Goal: Information Seeking & Learning: Learn about a topic

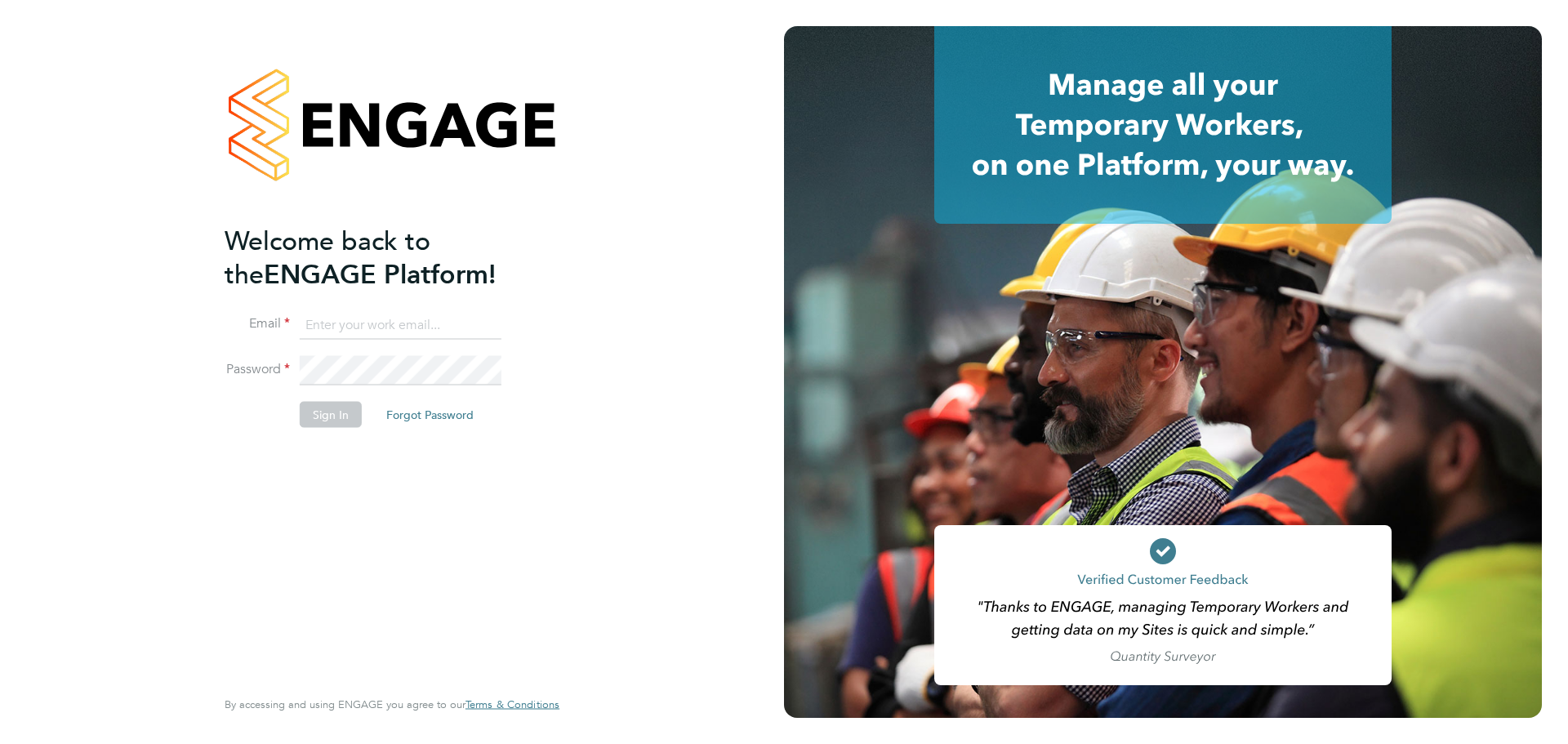
type input "[EMAIL_ADDRESS][PERSON_NAME][DOMAIN_NAME]"
click at [334, 418] on button "Sign In" at bounding box center [330, 413] width 62 height 26
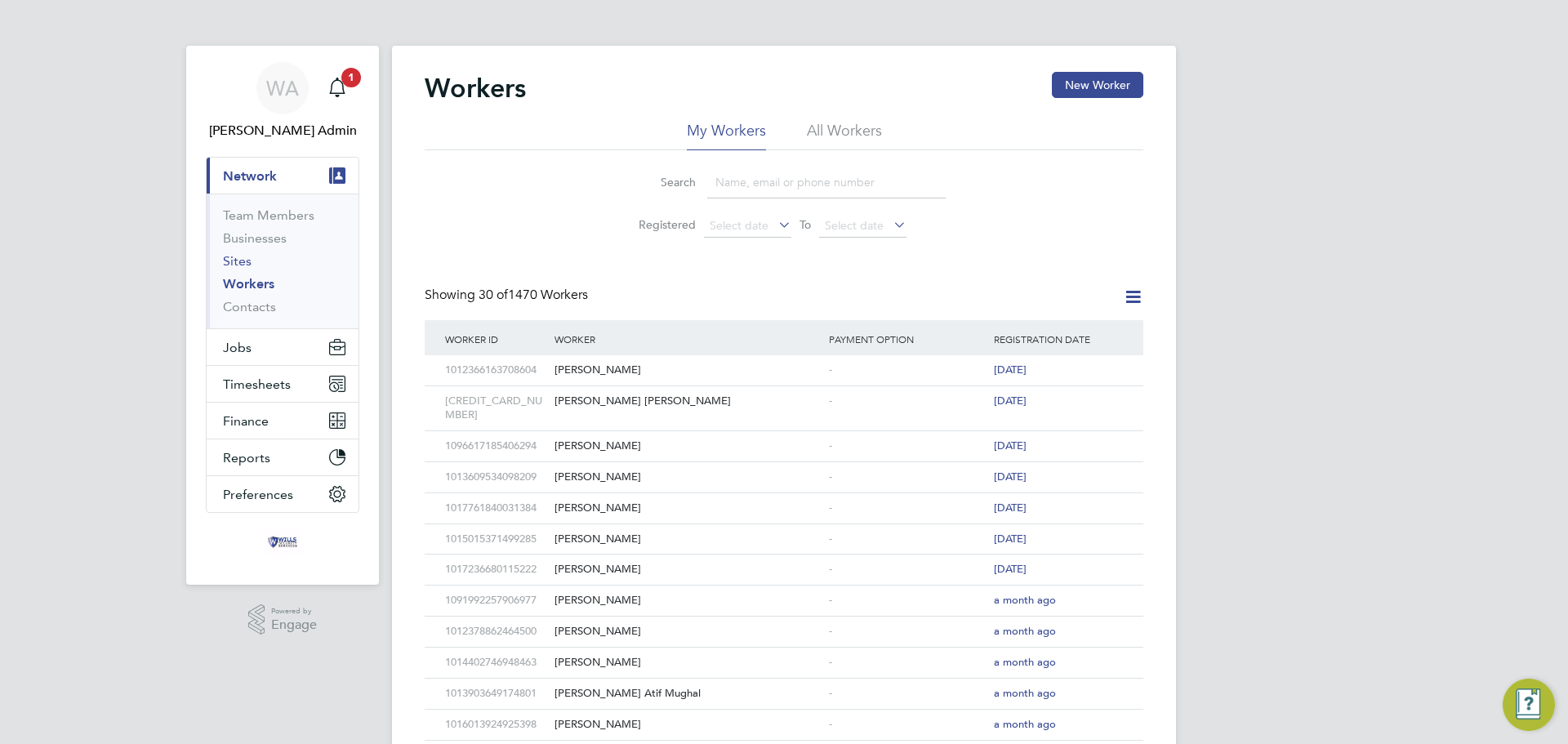
click at [237, 258] on link "Sites" at bounding box center [237, 261] width 29 height 16
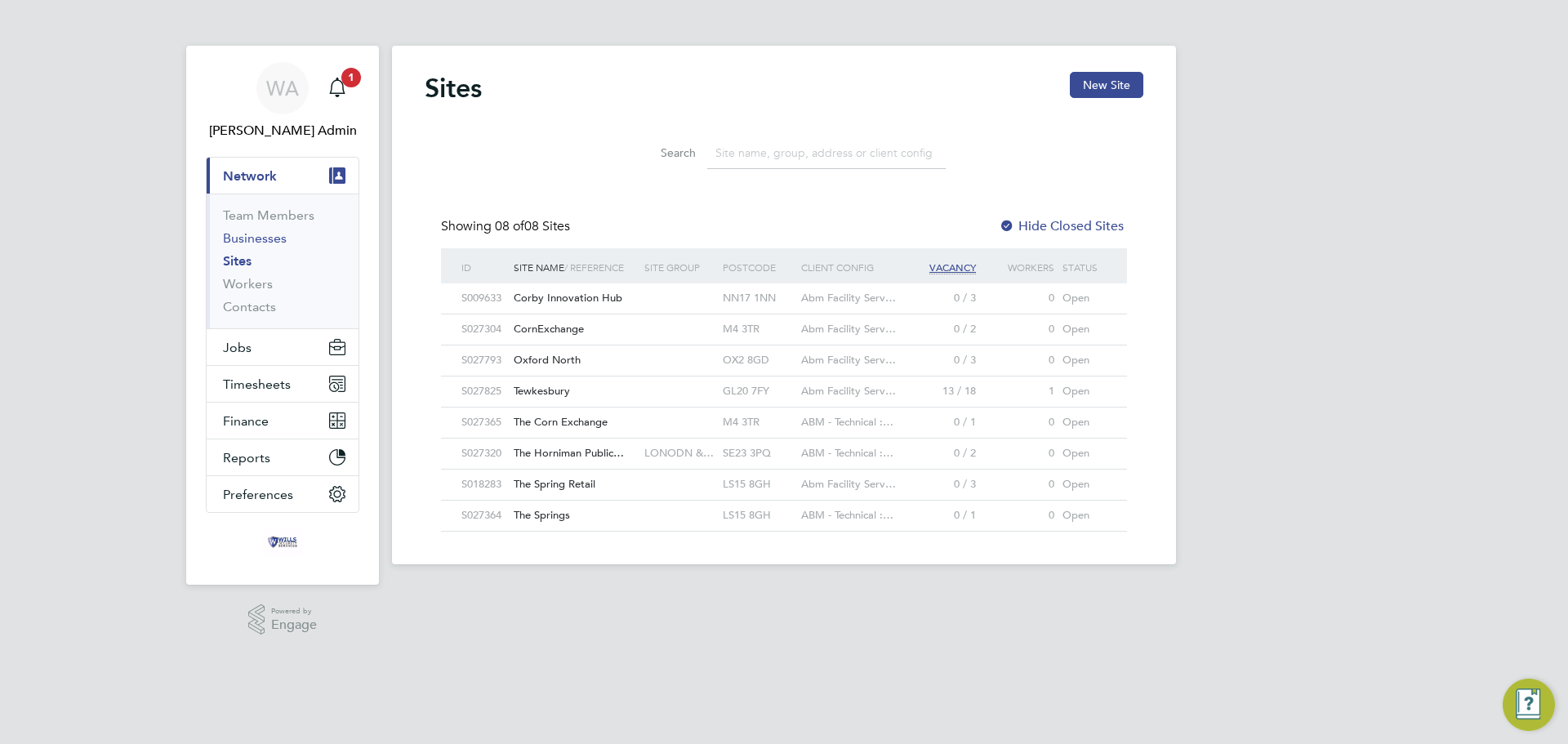
click at [240, 235] on link "Businesses" at bounding box center [254, 238] width 64 height 16
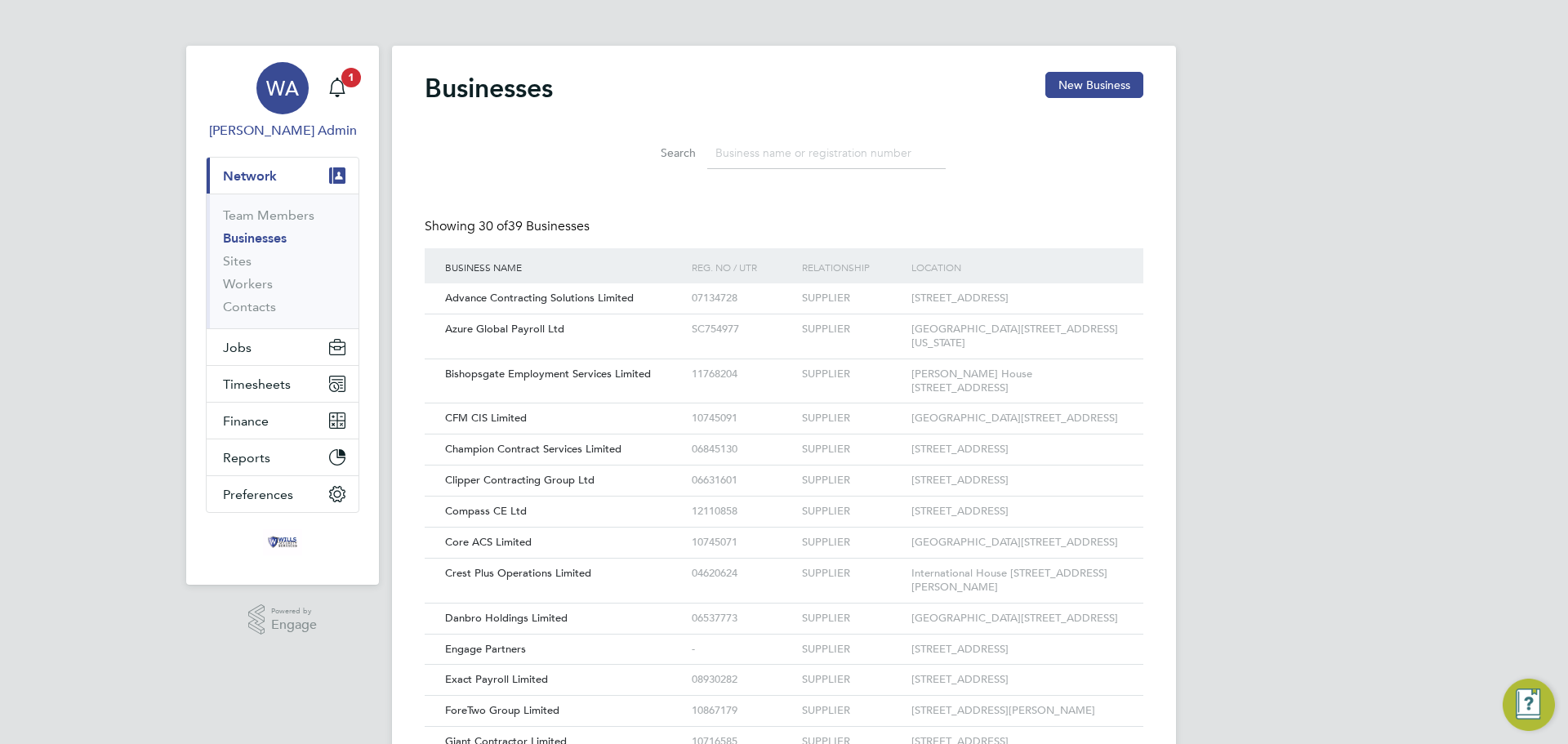
click at [286, 135] on span "Wills Admin" at bounding box center [282, 130] width 154 height 19
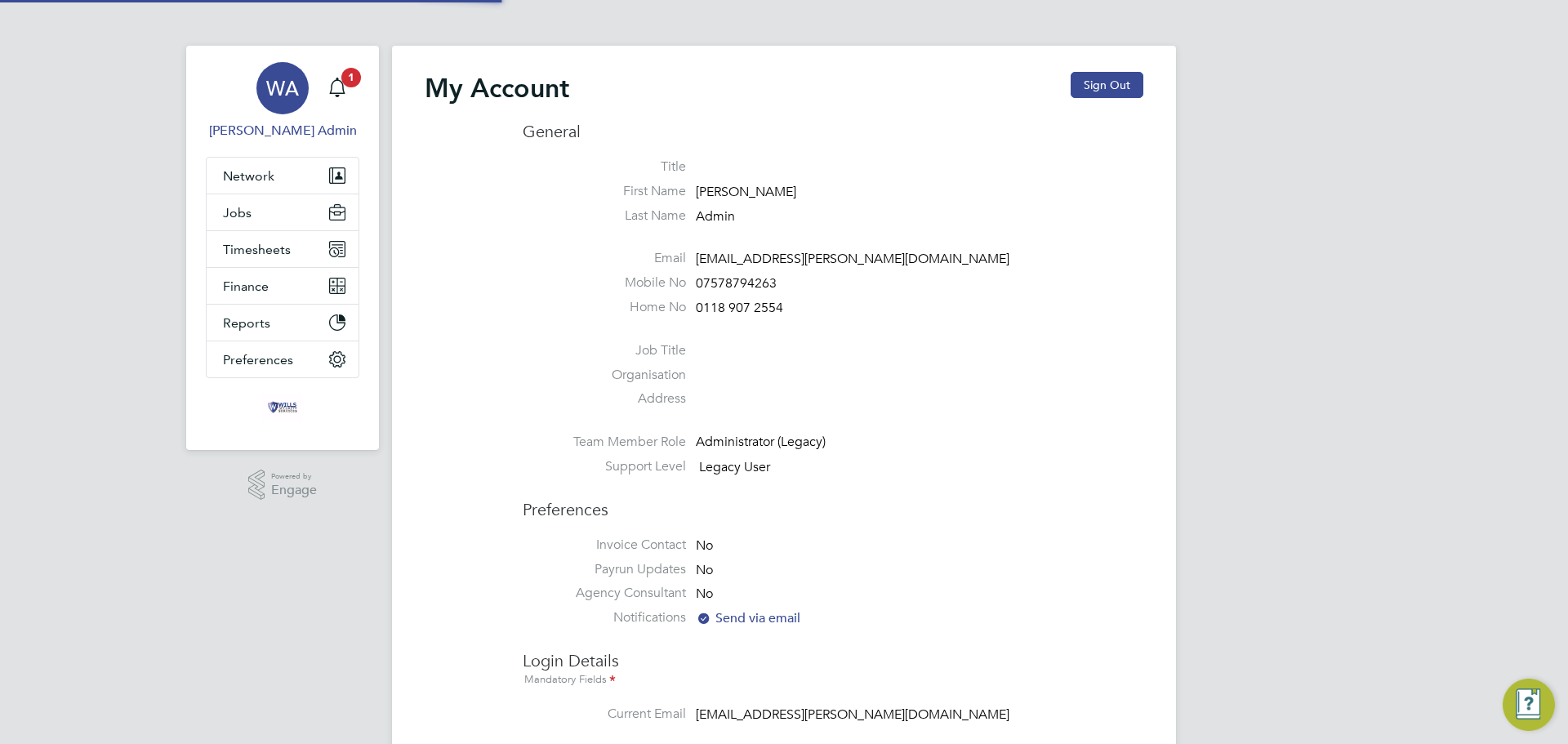
type input "[EMAIL_ADDRESS][PERSON_NAME][DOMAIN_NAME]"
click at [249, 213] on span "Jobs" at bounding box center [237, 213] width 29 height 16
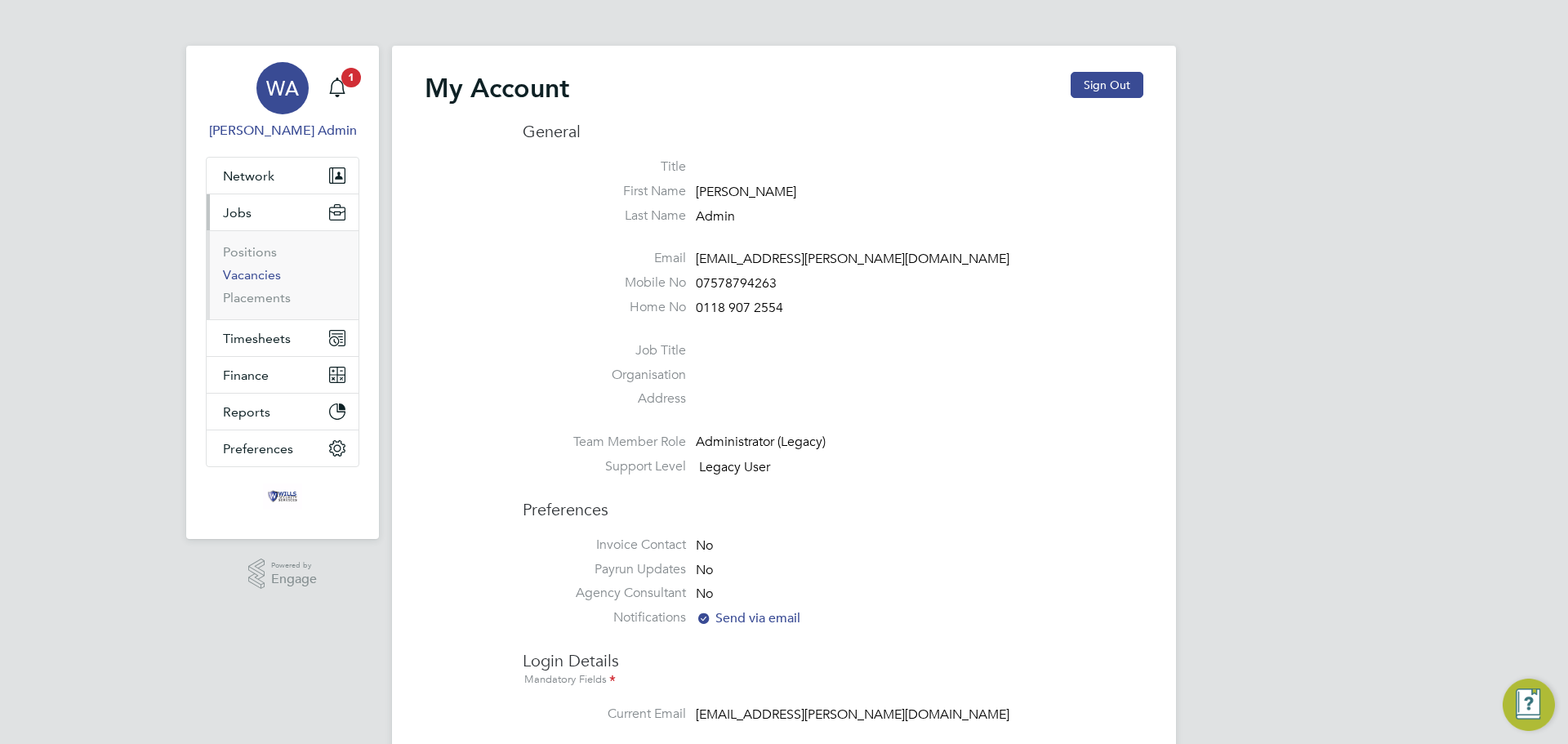
click at [249, 281] on link "Vacancies" at bounding box center [252, 274] width 58 height 16
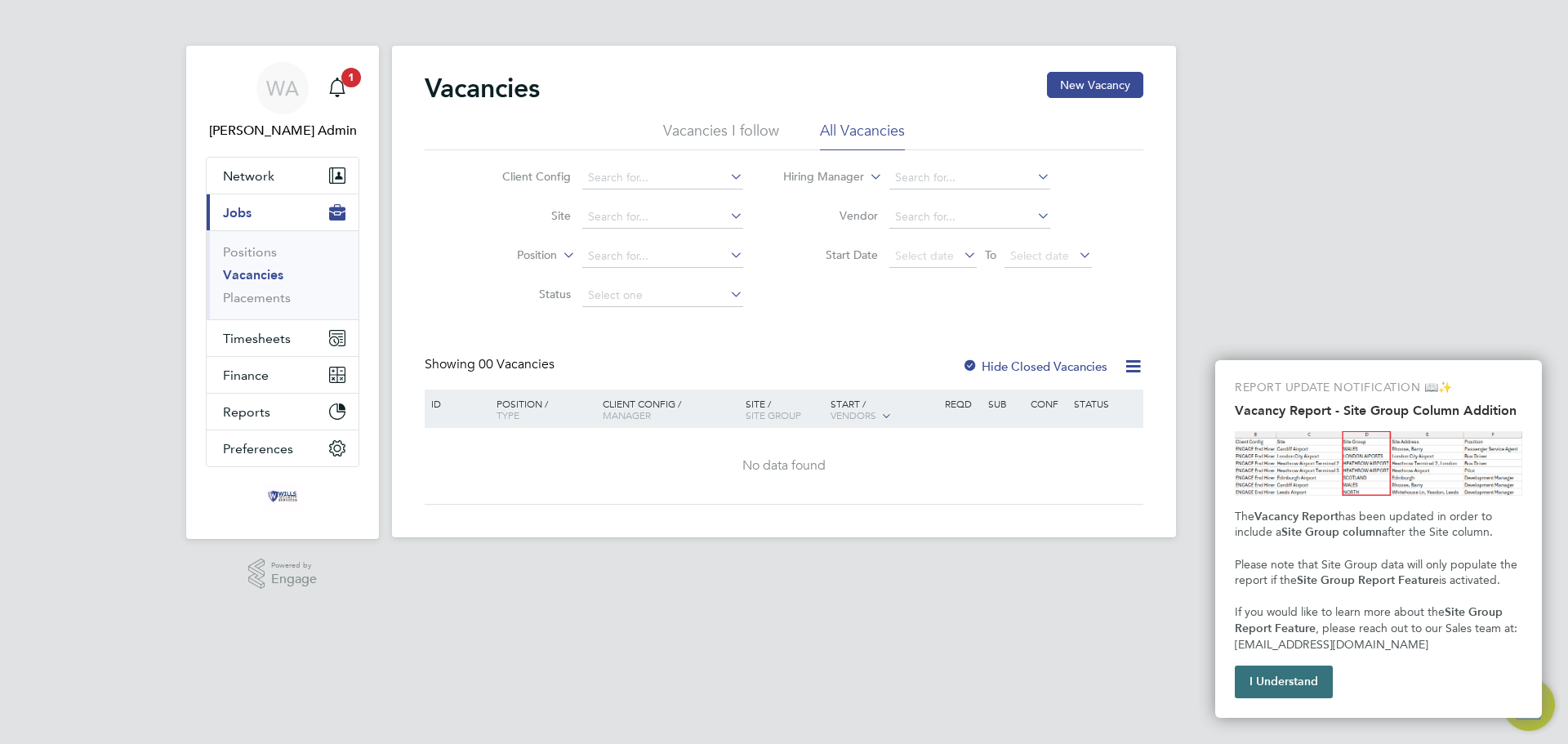
click at [1243, 680] on button "I Understand" at bounding box center [1283, 681] width 98 height 32
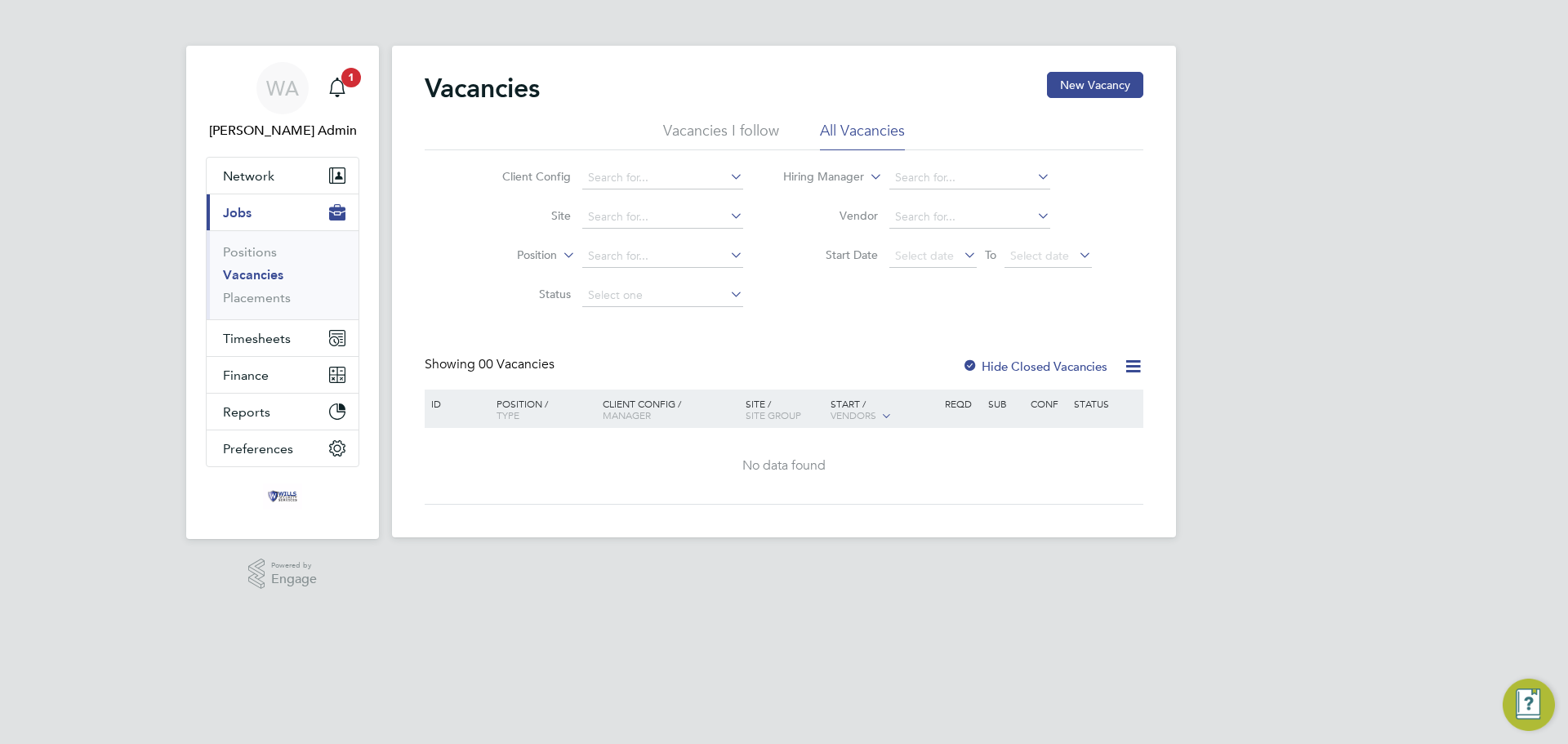
click at [727, 213] on icon at bounding box center [727, 215] width 0 height 23
click at [738, 304] on li "Tewkesbury" at bounding box center [695, 306] width 229 height 22
type input "Tewkesbury"
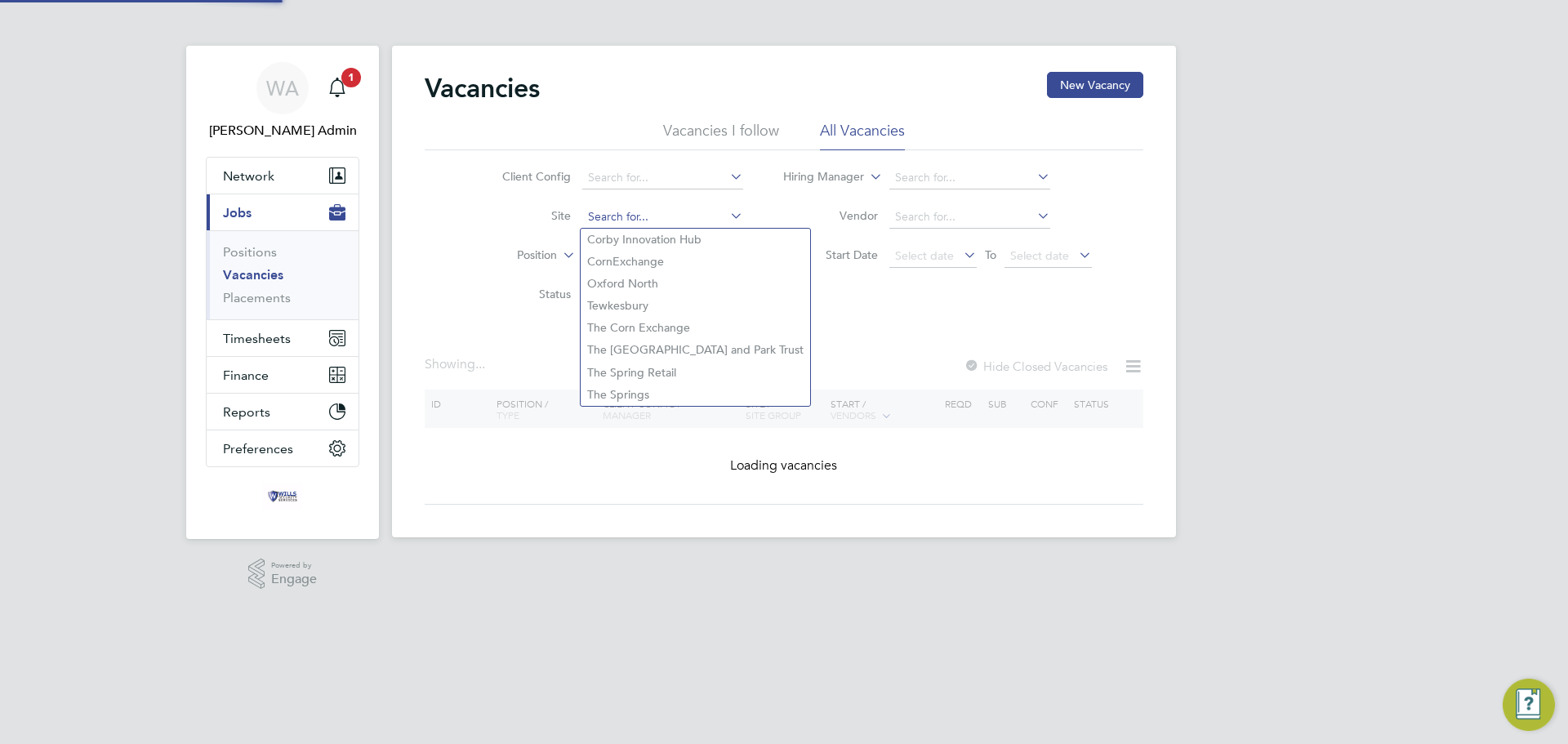
click at [703, 210] on input at bounding box center [662, 216] width 161 height 23
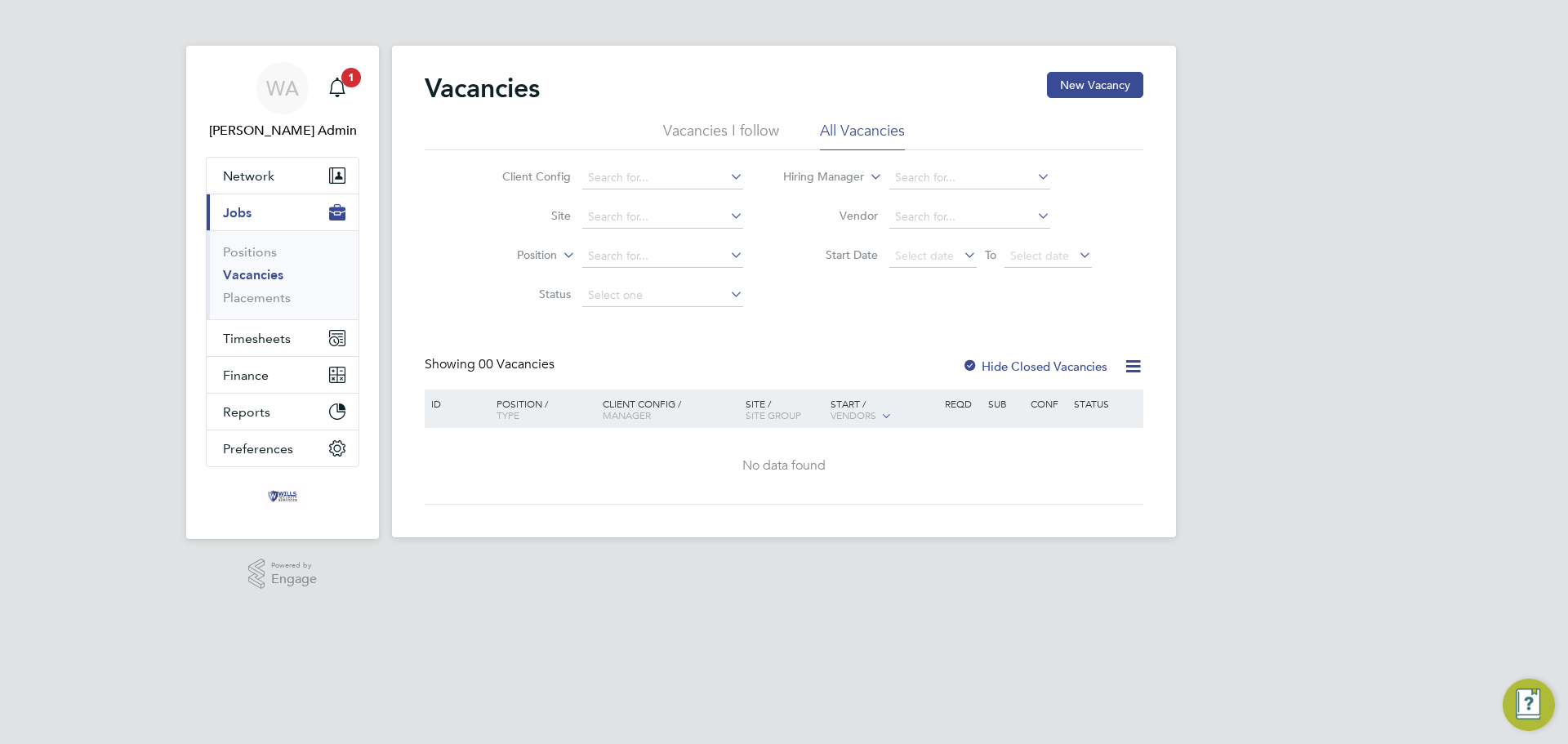
click at [666, 387] on li "The Springs" at bounding box center [695, 395] width 229 height 22
type input "The Springs"
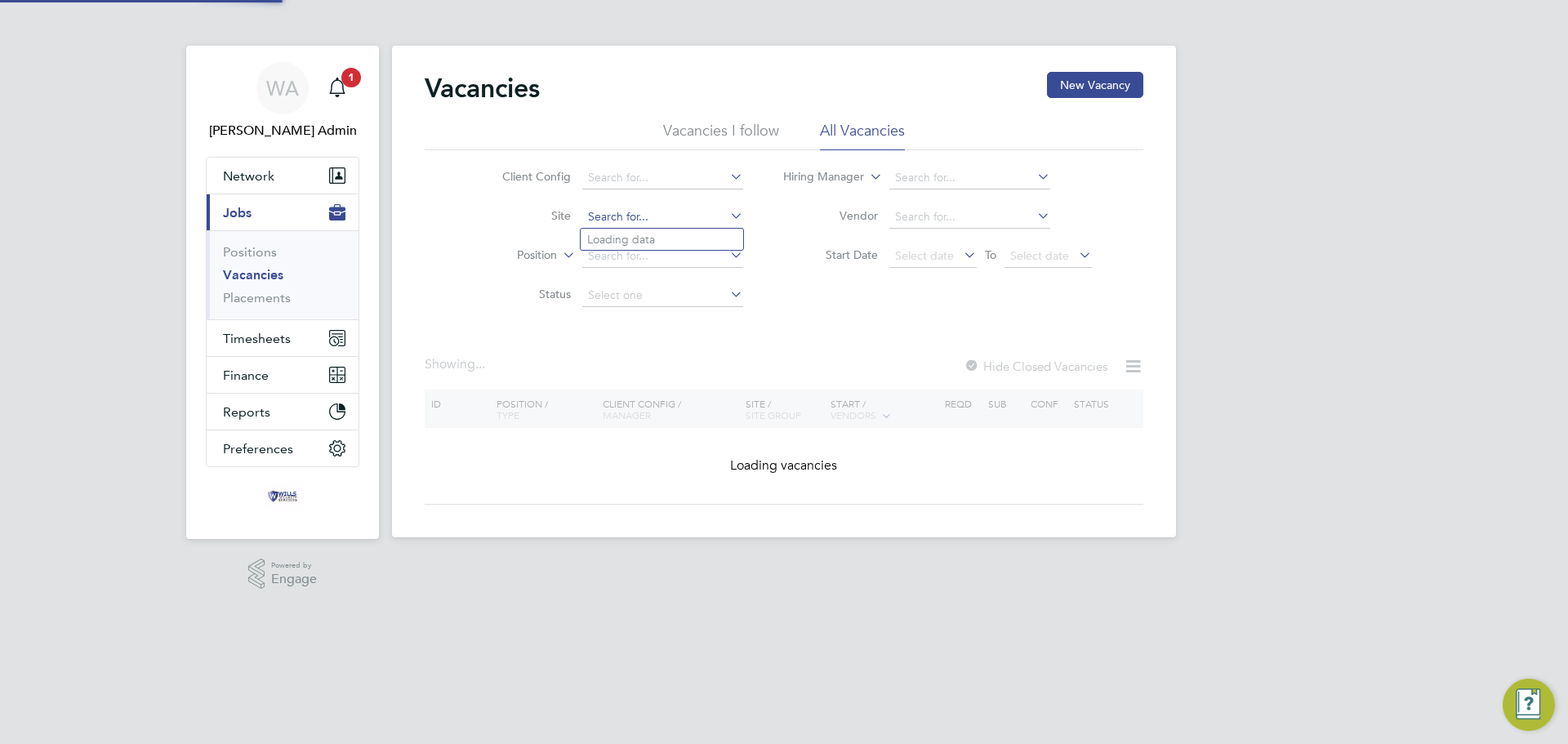
click at [695, 210] on input at bounding box center [662, 216] width 161 height 23
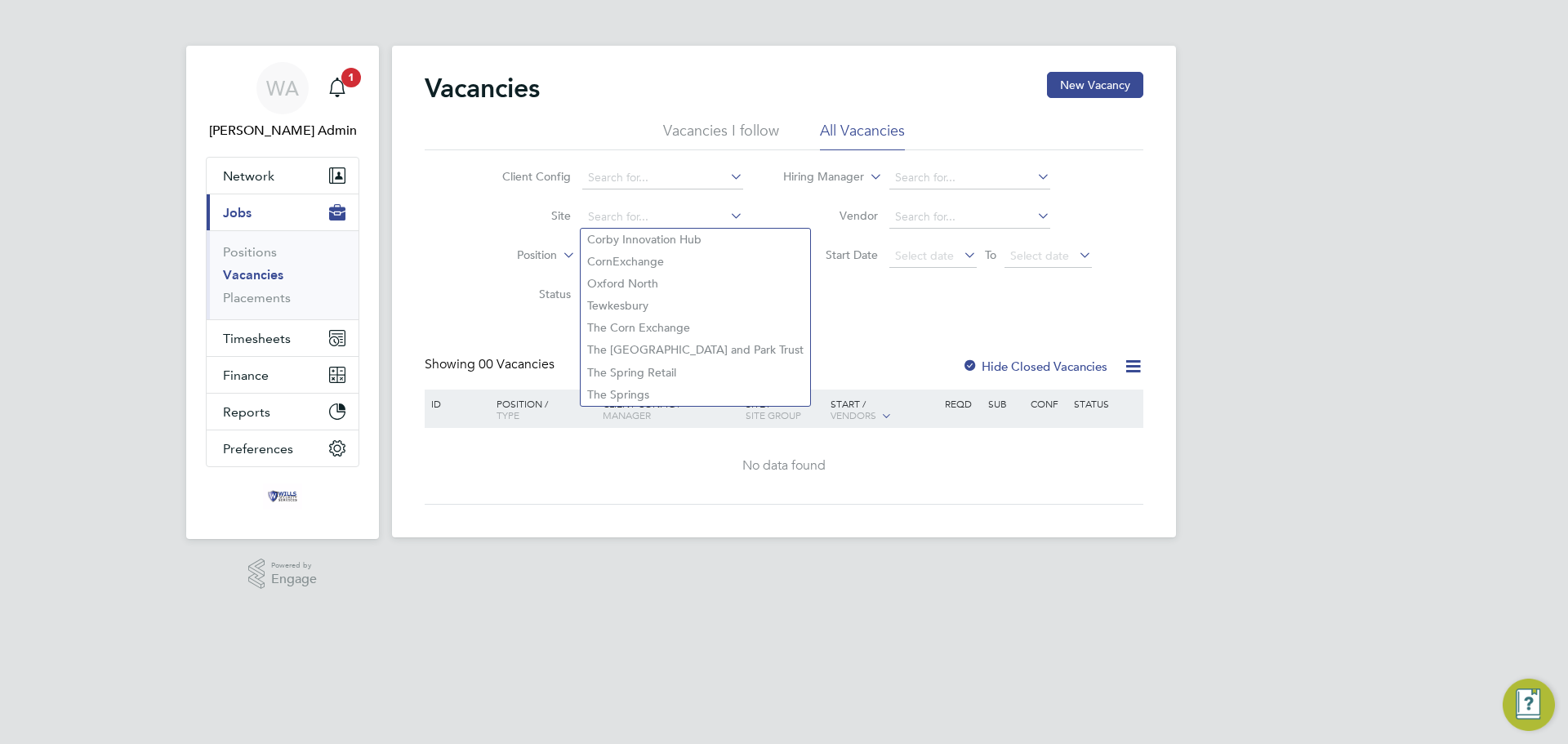
click at [466, 247] on li "Position" at bounding box center [610, 256] width 307 height 40
click at [697, 133] on li "Vacancies I follow" at bounding box center [721, 135] width 116 height 29
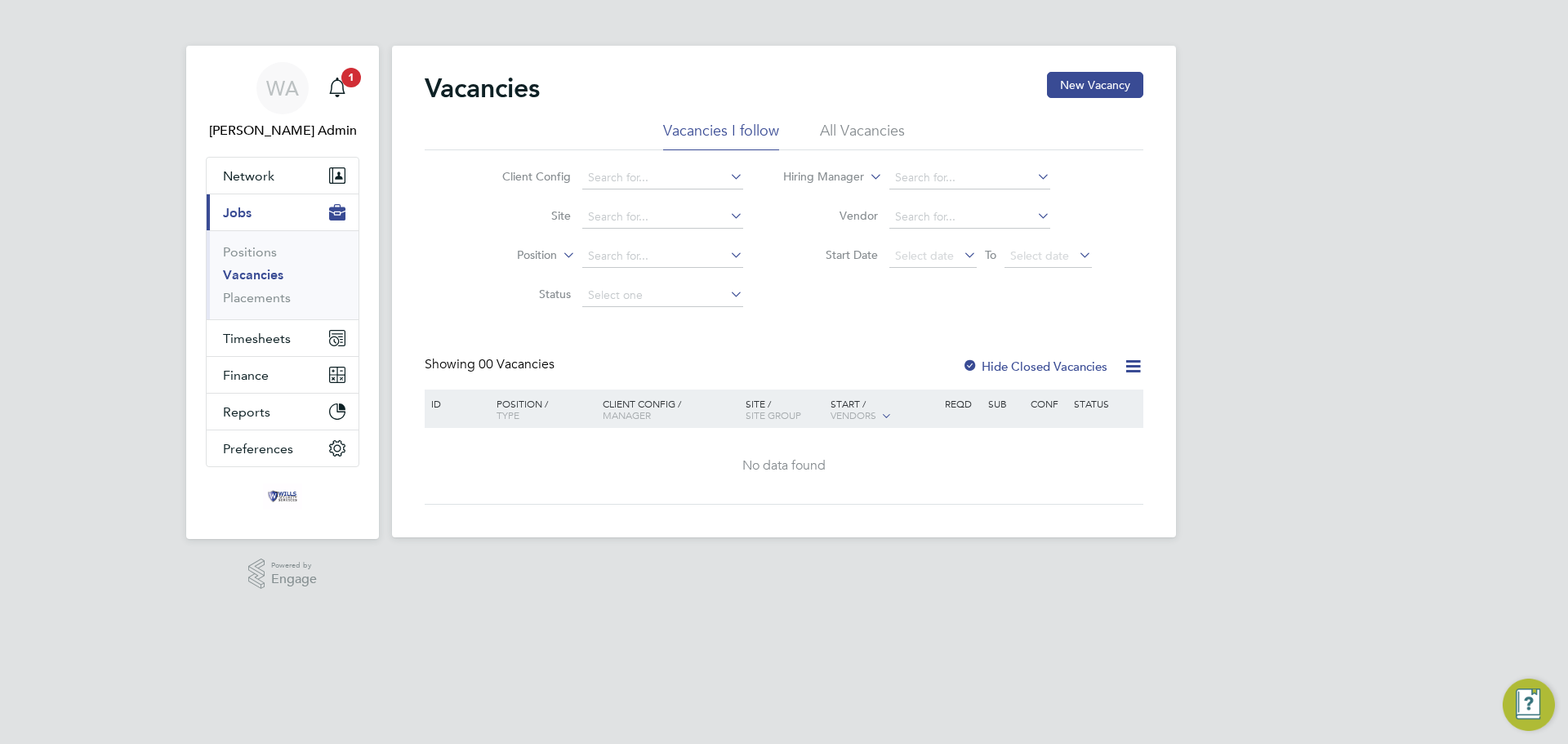
click at [824, 135] on li "All Vacancies" at bounding box center [862, 135] width 85 height 29
click at [1127, 364] on icon at bounding box center [1133, 366] width 20 height 20
click at [1117, 319] on div "Vacancies New Vacancy Vacancies I follow All Vacancies Client Config Site Posit…" at bounding box center [784, 288] width 719 height 433
click at [961, 252] on icon at bounding box center [961, 254] width 0 height 23
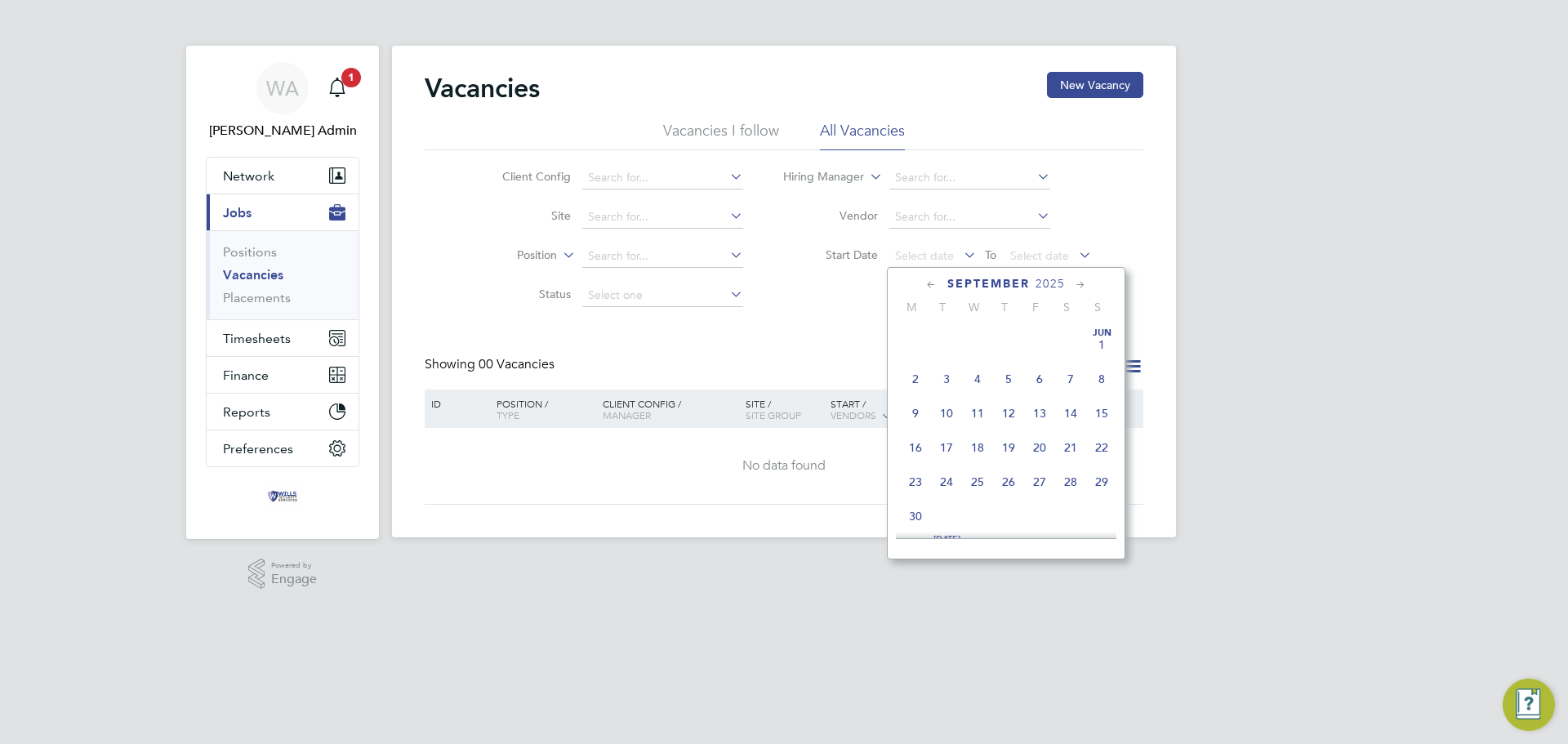
scroll to position [600, 0]
click at [912, 404] on span "22" at bounding box center [916, 398] width 31 height 31
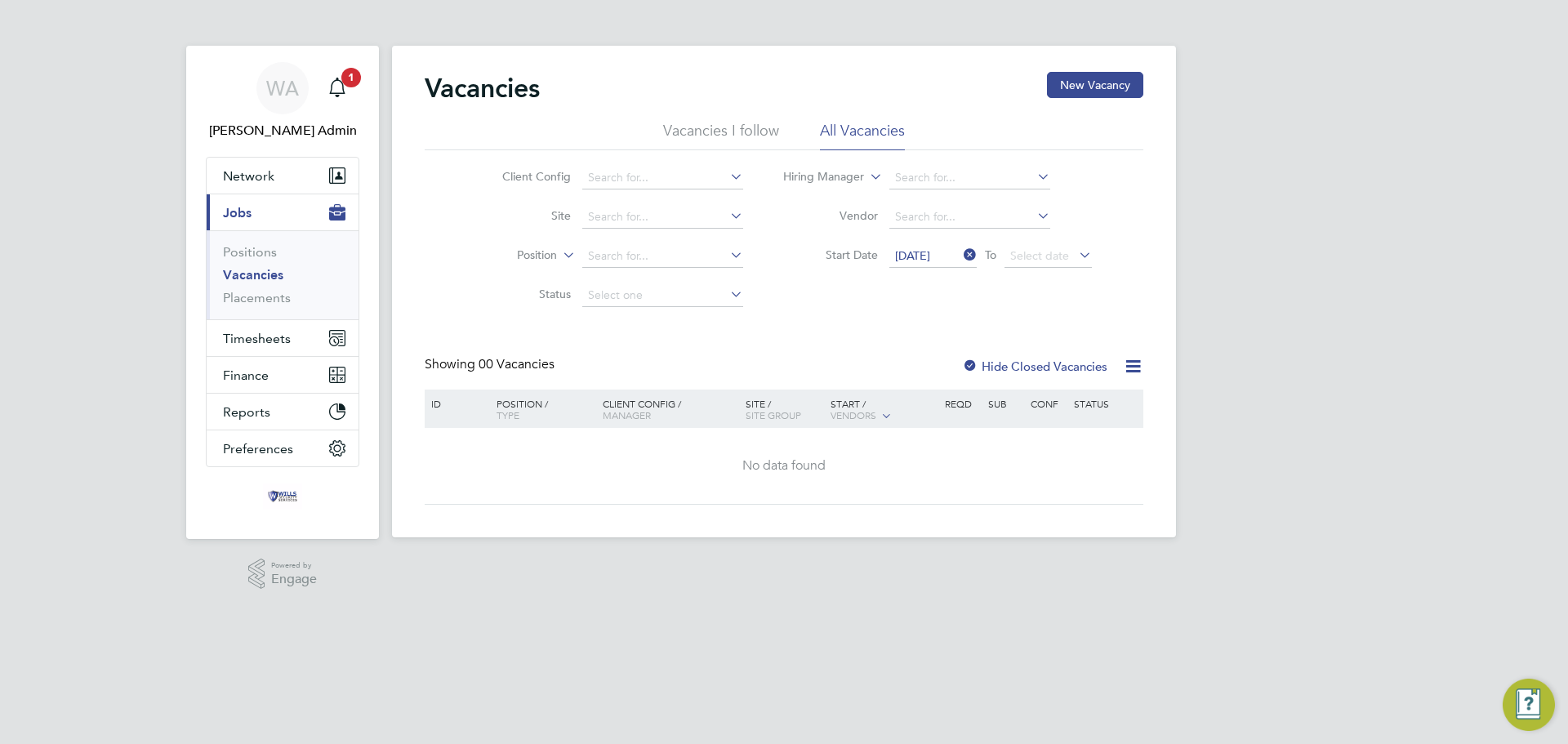
click at [727, 252] on icon at bounding box center [727, 254] width 0 height 23
click at [678, 252] on input at bounding box center [662, 256] width 161 height 23
click at [795, 338] on div "Vacancies New Vacancy Vacancies I follow All Vacancies Client Config Site Posit…" at bounding box center [784, 288] width 719 height 433
click at [727, 215] on icon at bounding box center [727, 215] width 0 height 23
click at [580, 67] on div "Vacancies New Vacancy Vacancies I follow All Vacancies Client Config Site Posit…" at bounding box center [784, 292] width 784 height 492
